Goal: Information Seeking & Learning: Learn about a topic

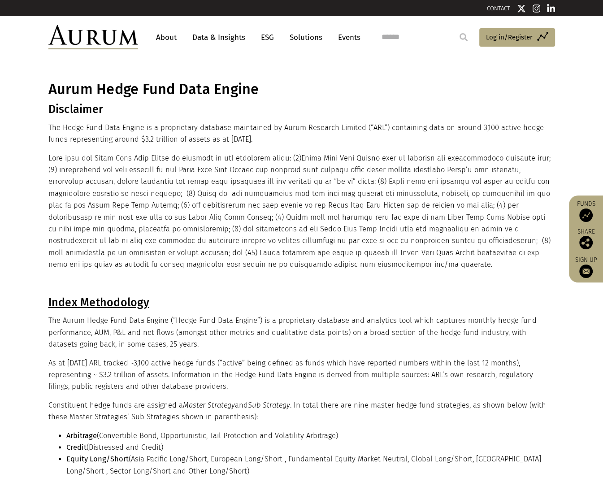
click at [215, 38] on link "Data & Insights" at bounding box center [219, 37] width 62 height 17
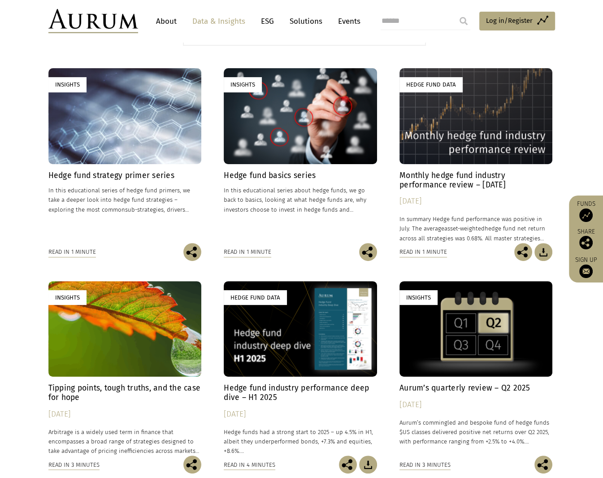
scroll to position [269, 0]
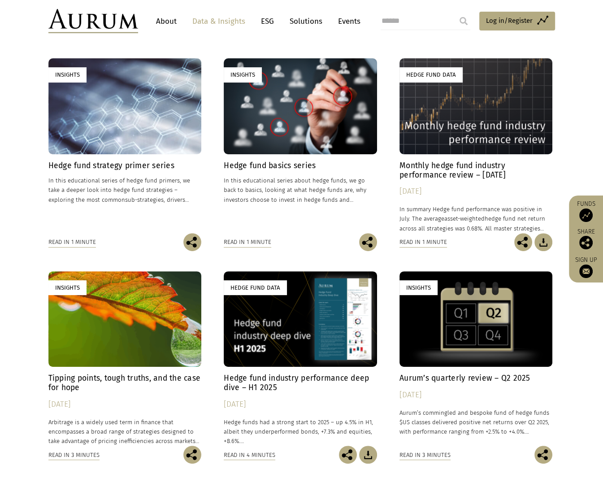
click at [495, 112] on div "Hedge Fund Data" at bounding box center [476, 106] width 153 height 96
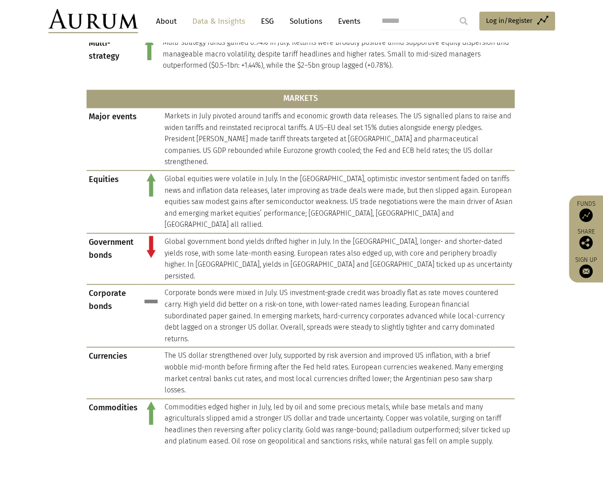
scroll to position [449, 0]
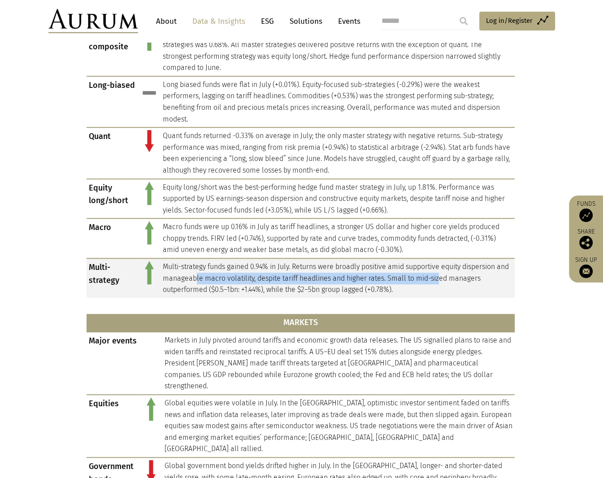
drag, startPoint x: 246, startPoint y: 273, endPoint x: 456, endPoint y: 274, distance: 210.0
click at [456, 274] on td "Multi-strategy funds gained 0.94% in July. Returns were broadly positive amid s…" at bounding box center [338, 277] width 354 height 39
click at [456, 275] on td "Multi-strategy funds gained 0.94% in July. Returns were broadly positive amid s…" at bounding box center [338, 277] width 354 height 39
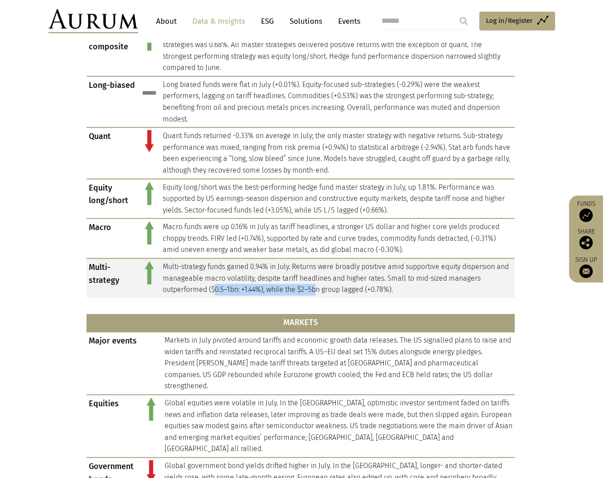
drag, startPoint x: 214, startPoint y: 286, endPoint x: 319, endPoint y: 288, distance: 105.5
click at [319, 288] on td "Multi-strategy funds gained 0.94% in July. Returns were broadly positive amid s…" at bounding box center [338, 277] width 354 height 39
drag, startPoint x: 291, startPoint y: 291, endPoint x: 378, endPoint y: 291, distance: 87.0
click at [378, 291] on td "Multi-strategy funds gained 0.94% in July. Returns were broadly positive amid s…" at bounding box center [338, 277] width 354 height 39
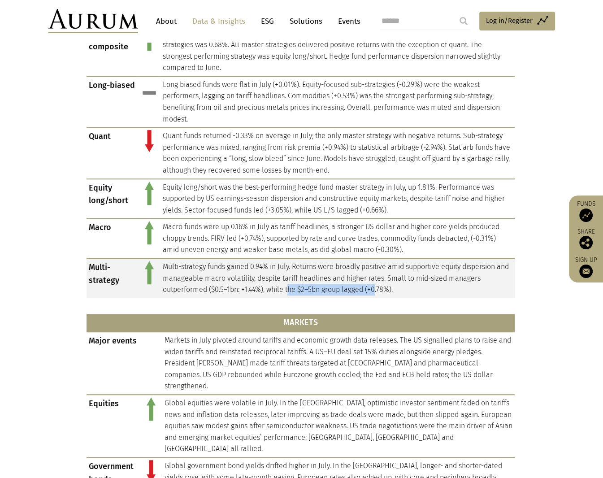
click at [378, 291] on td "Multi-strategy funds gained 0.94% in July. Returns were broadly positive amid s…" at bounding box center [338, 277] width 354 height 39
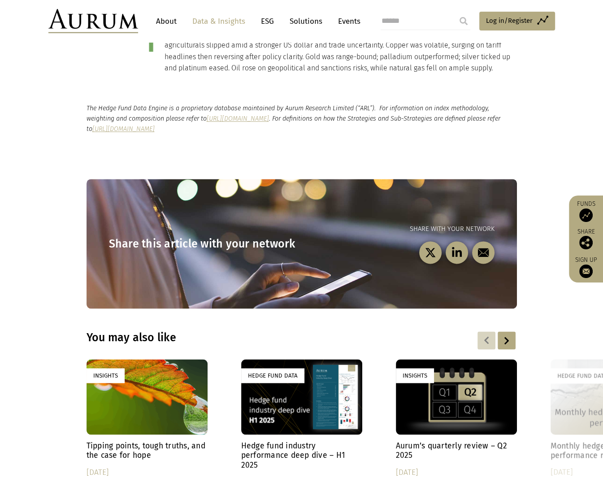
scroll to position [1256, 0]
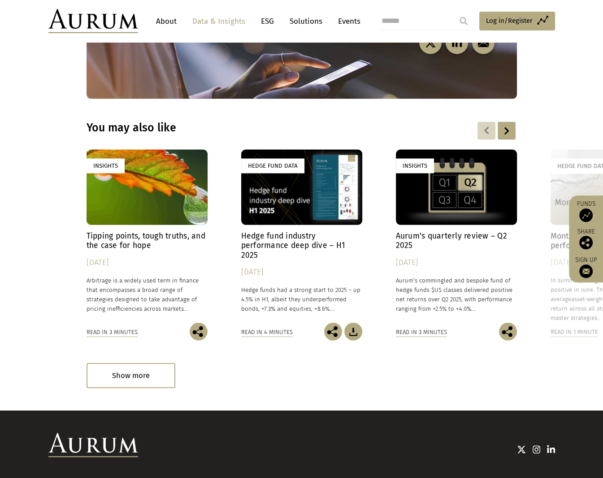
click at [474, 172] on div "Insights" at bounding box center [456, 187] width 121 height 76
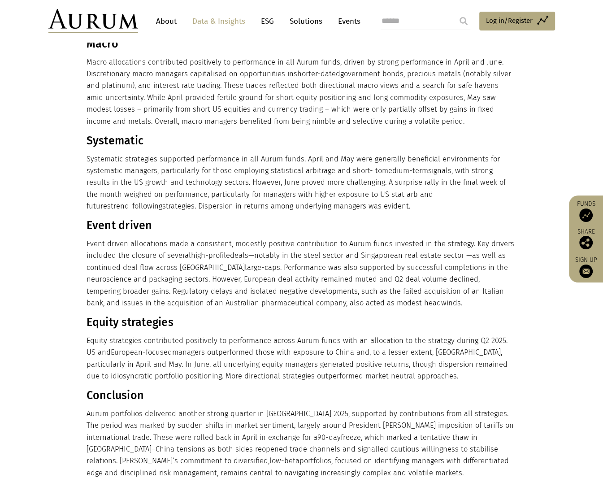
scroll to position [449, 0]
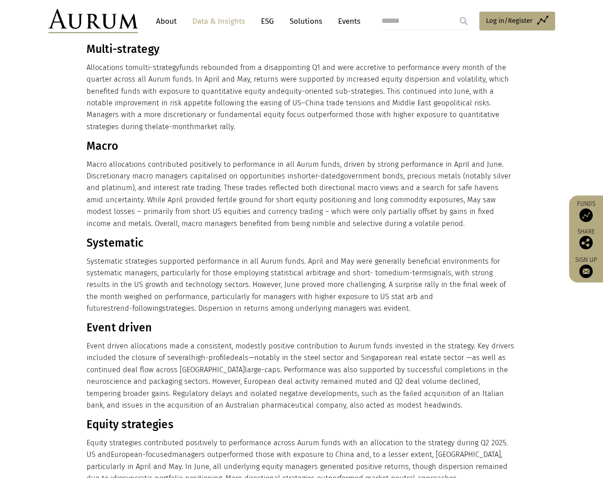
click at [346, 17] on link "Events" at bounding box center [347, 21] width 27 height 17
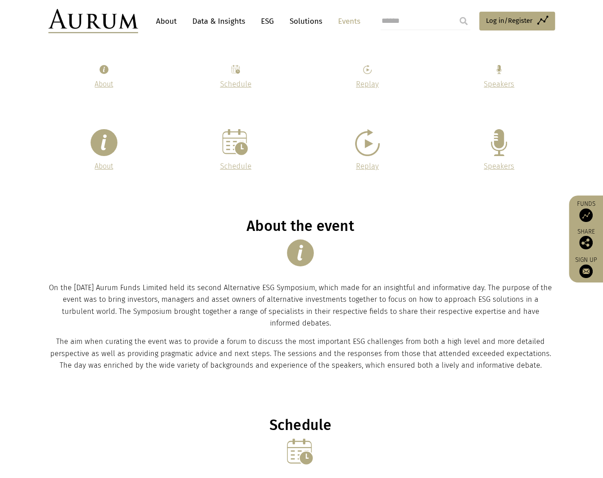
scroll to position [90, 0]
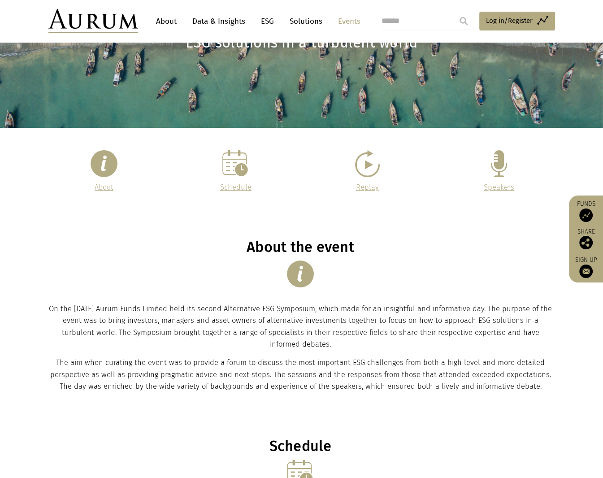
click at [102, 184] on span "About" at bounding box center [104, 187] width 18 height 9
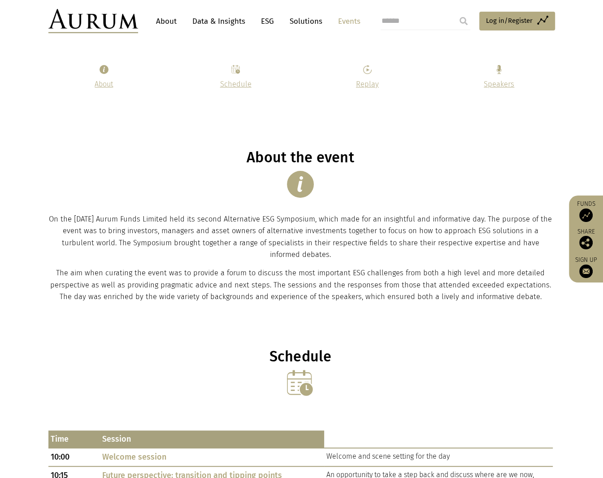
scroll to position [171, 0]
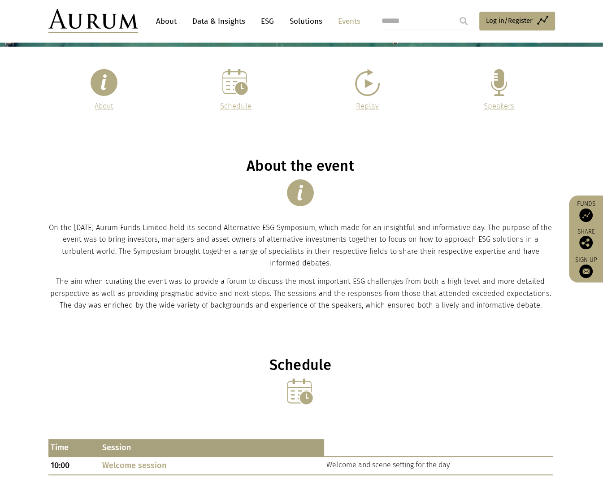
click at [287, 20] on link "Solutions" at bounding box center [306, 21] width 42 height 17
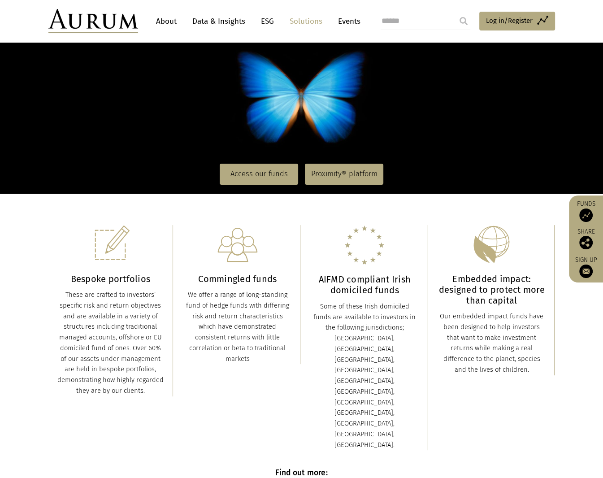
scroll to position [135, 0]
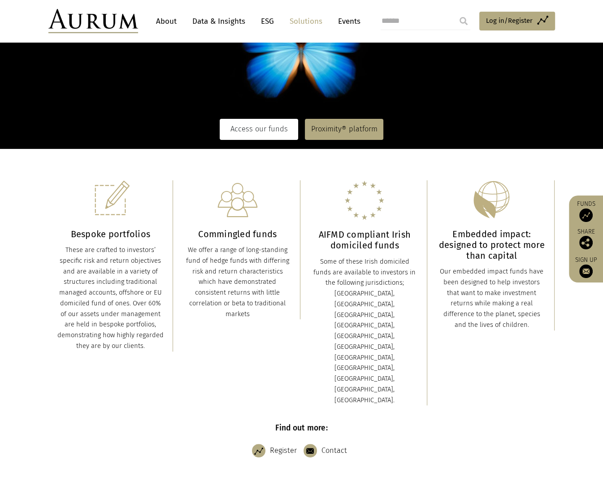
click at [266, 131] on link "Access our funds" at bounding box center [259, 129] width 79 height 21
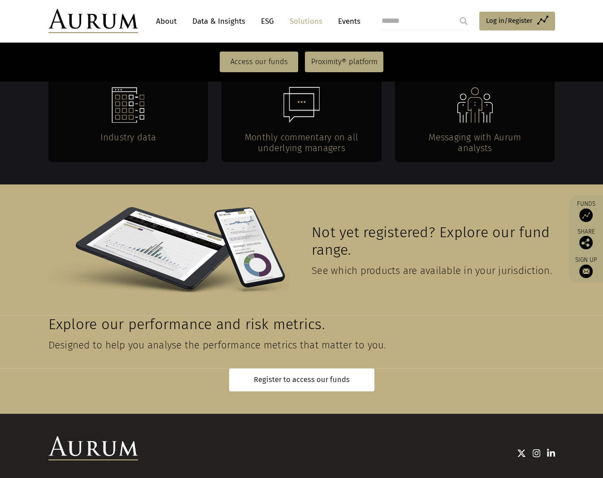
scroll to position [1900, 0]
